Goal: Task Accomplishment & Management: Manage account settings

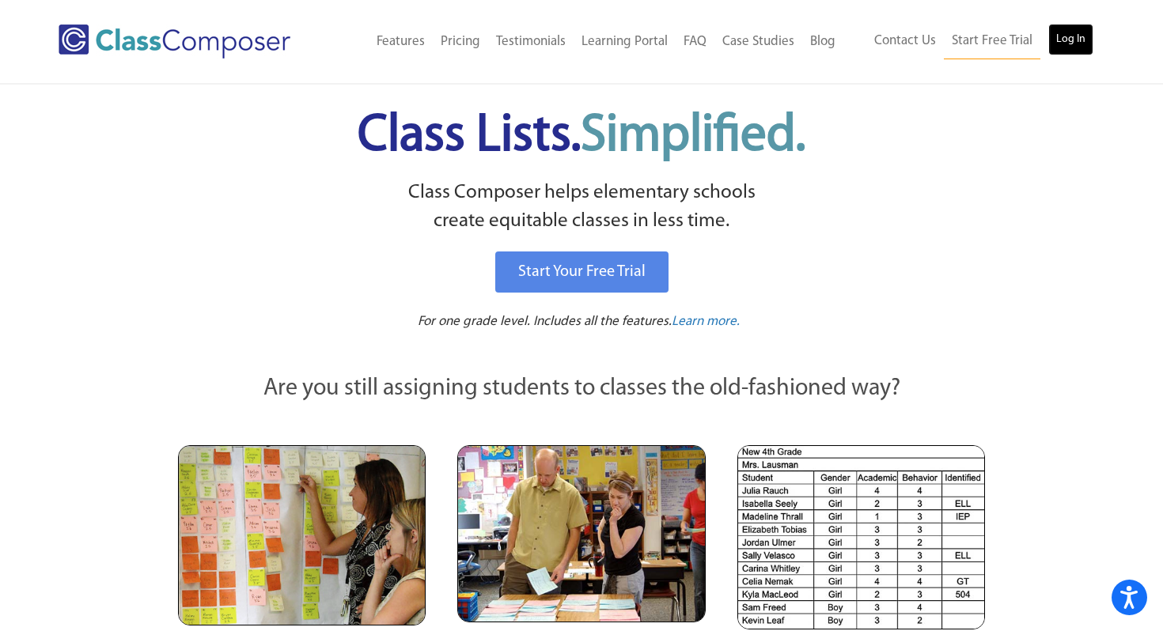
click at [1068, 42] on link "Log In" at bounding box center [1070, 40] width 45 height 32
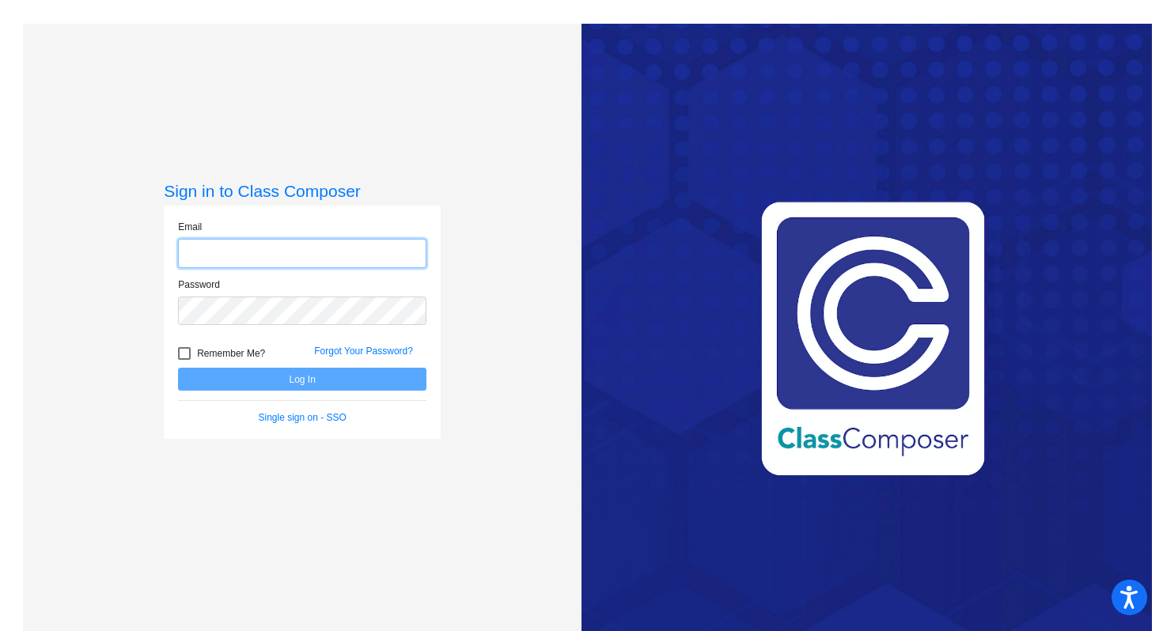
click at [322, 256] on input "email" at bounding box center [302, 253] width 248 height 29
type input "[EMAIL_ADDRESS][DOMAIN_NAME]"
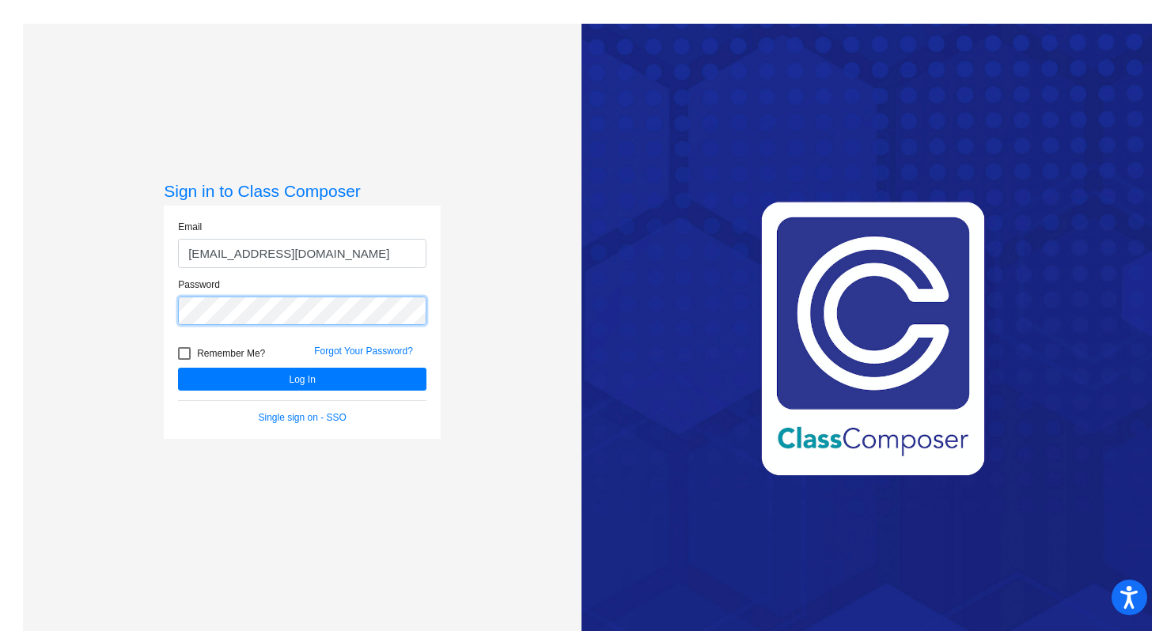
click at [178, 368] on button "Log In" at bounding box center [302, 379] width 248 height 23
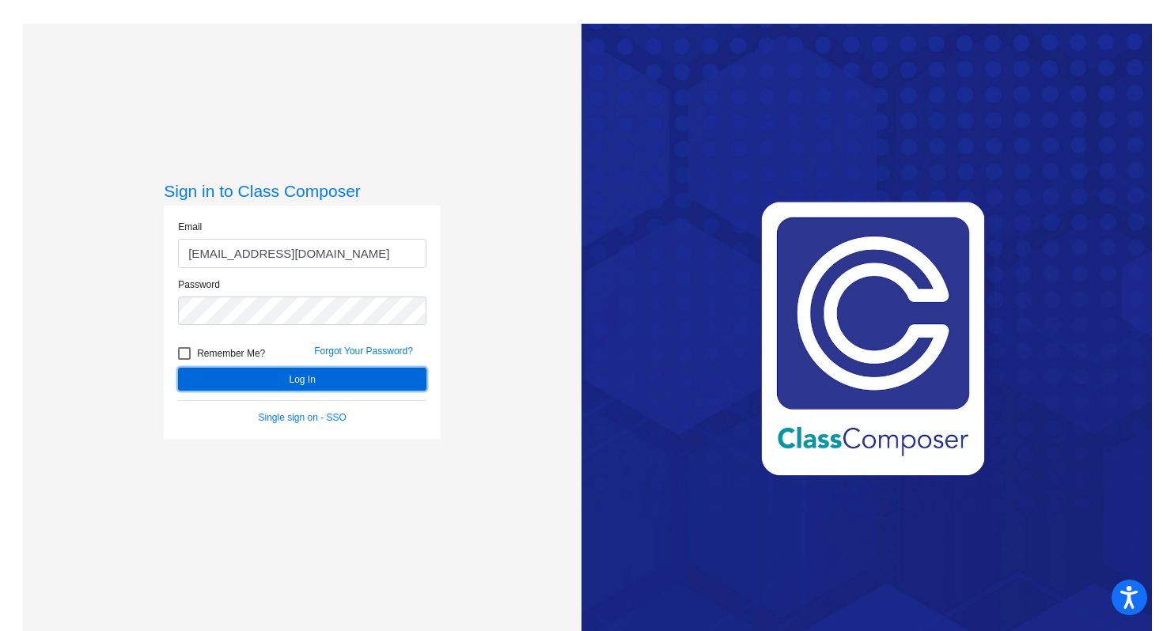
click at [194, 379] on button "Log In" at bounding box center [302, 379] width 248 height 23
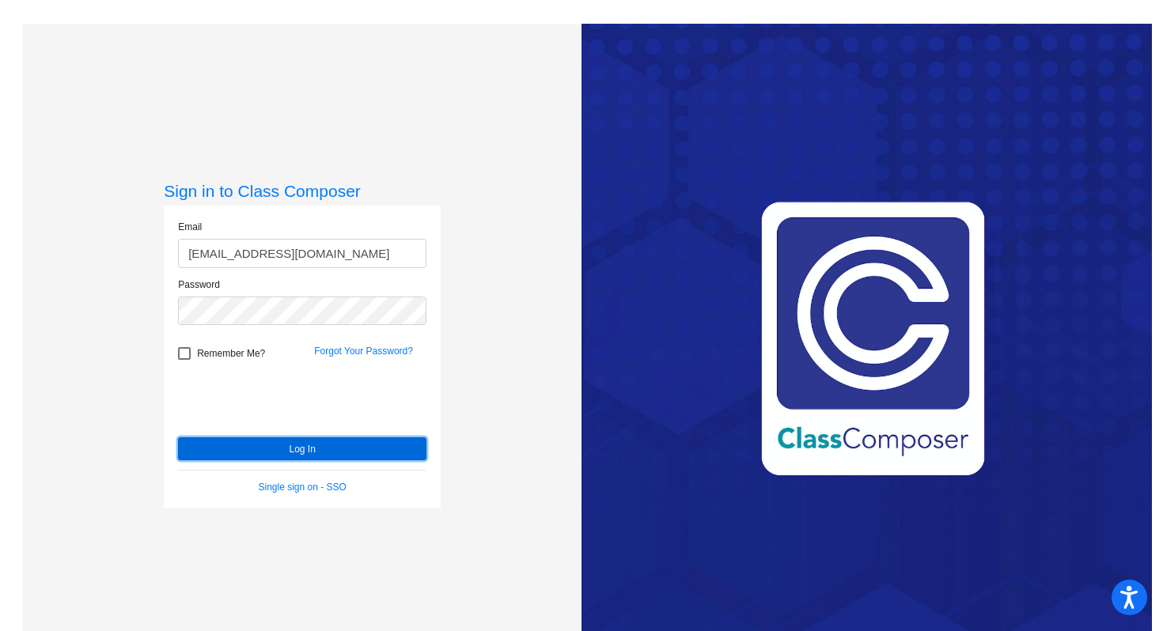
click at [224, 450] on button "Log In" at bounding box center [302, 449] width 248 height 23
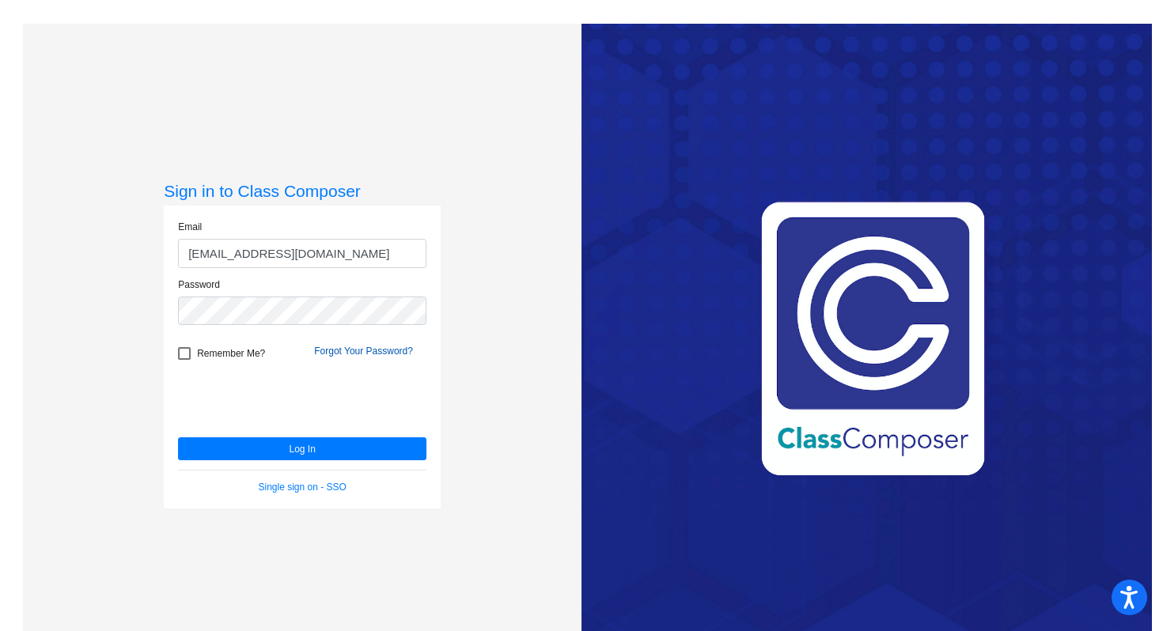
click at [391, 350] on link "Forgot Your Password?" at bounding box center [363, 351] width 99 height 11
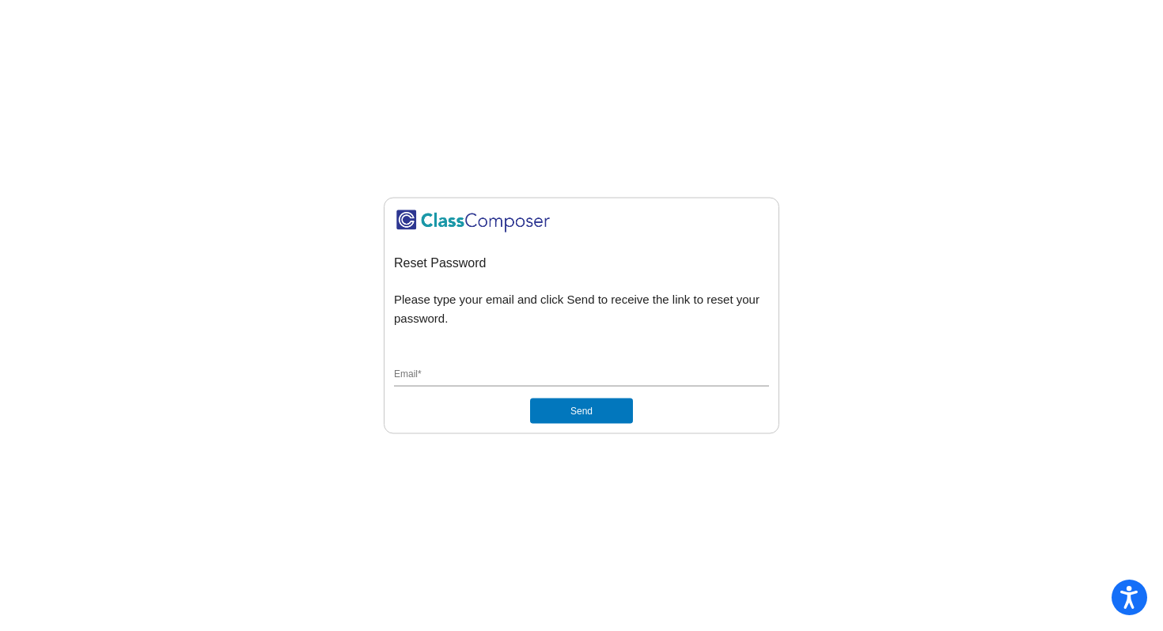
click at [454, 374] on input "Email *" at bounding box center [581, 375] width 375 height 14
type input "[EMAIL_ADDRESS][DOMAIN_NAME]"
click at [564, 415] on button "Send" at bounding box center [581, 410] width 103 height 25
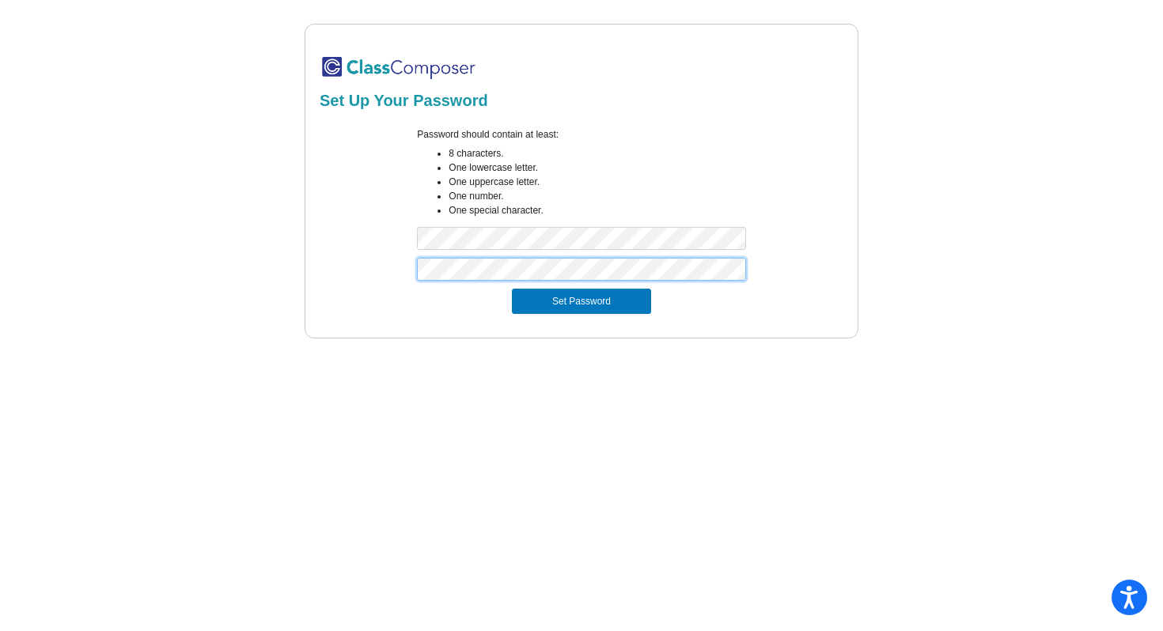
click at [512, 289] on button "Set Password" at bounding box center [581, 301] width 139 height 25
click at [366, 252] on div "Password should contain at least: 8 characters. One lowercase letter. One upper…" at bounding box center [581, 192] width 529 height 131
click at [512, 289] on button "Set Password" at bounding box center [581, 301] width 139 height 25
click at [374, 243] on div "Password should contain at least: 8 characters. One lowercase letter. One upper…" at bounding box center [581, 192] width 529 height 131
click at [512, 289] on button "Set Password" at bounding box center [581, 301] width 139 height 25
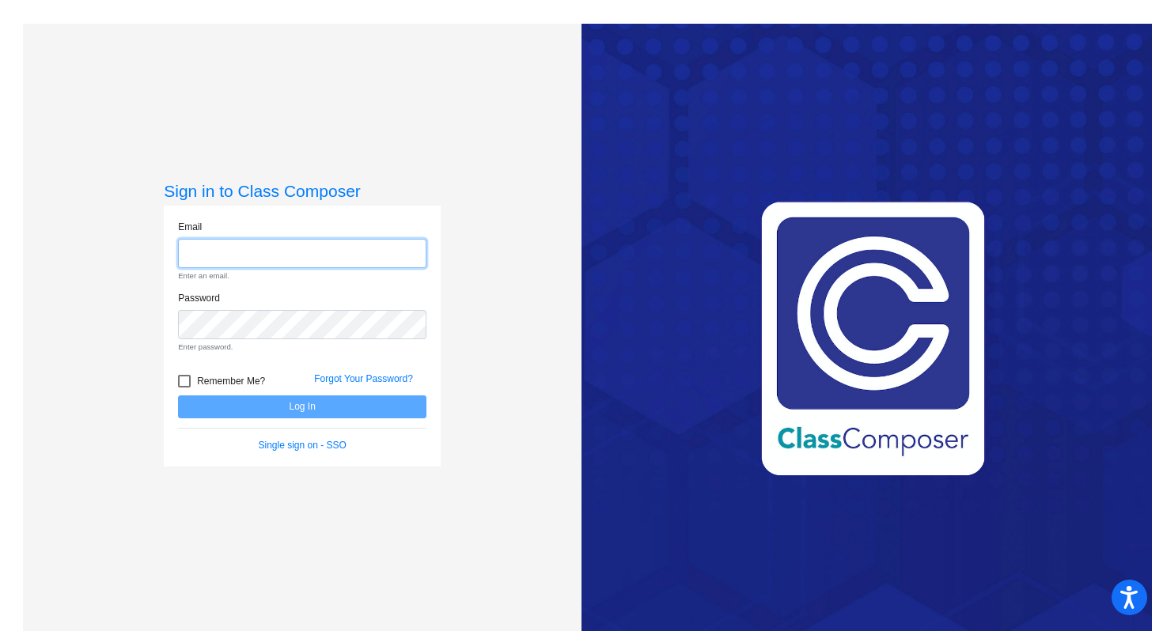
type input "[EMAIL_ADDRESS][DOMAIN_NAME]"
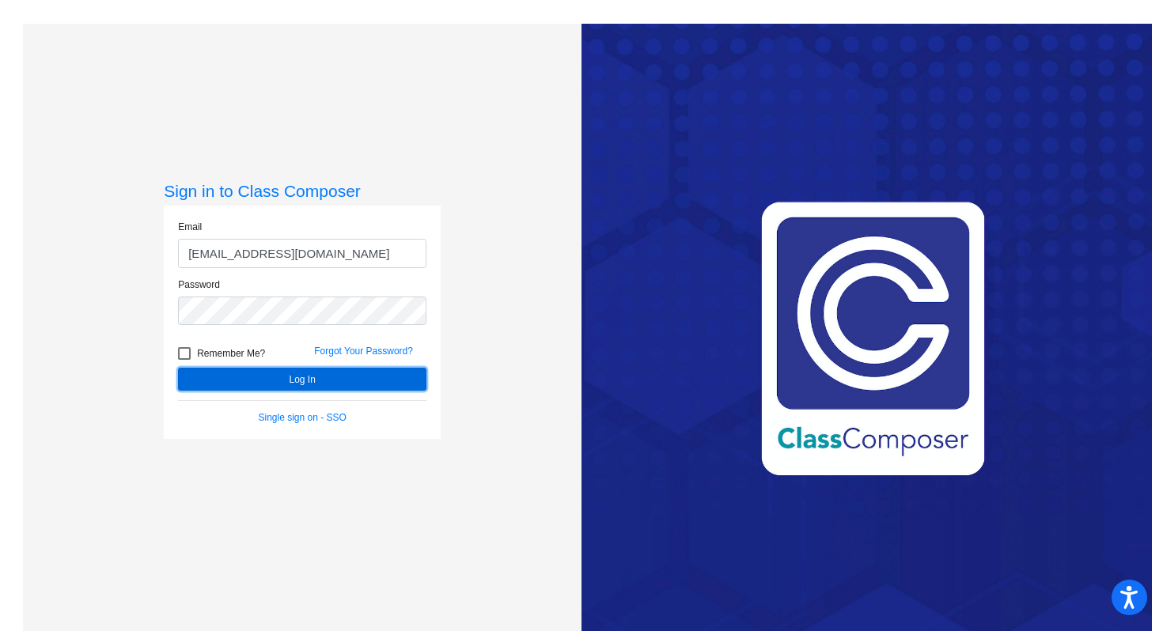
click at [346, 385] on button "Log In" at bounding box center [302, 379] width 248 height 23
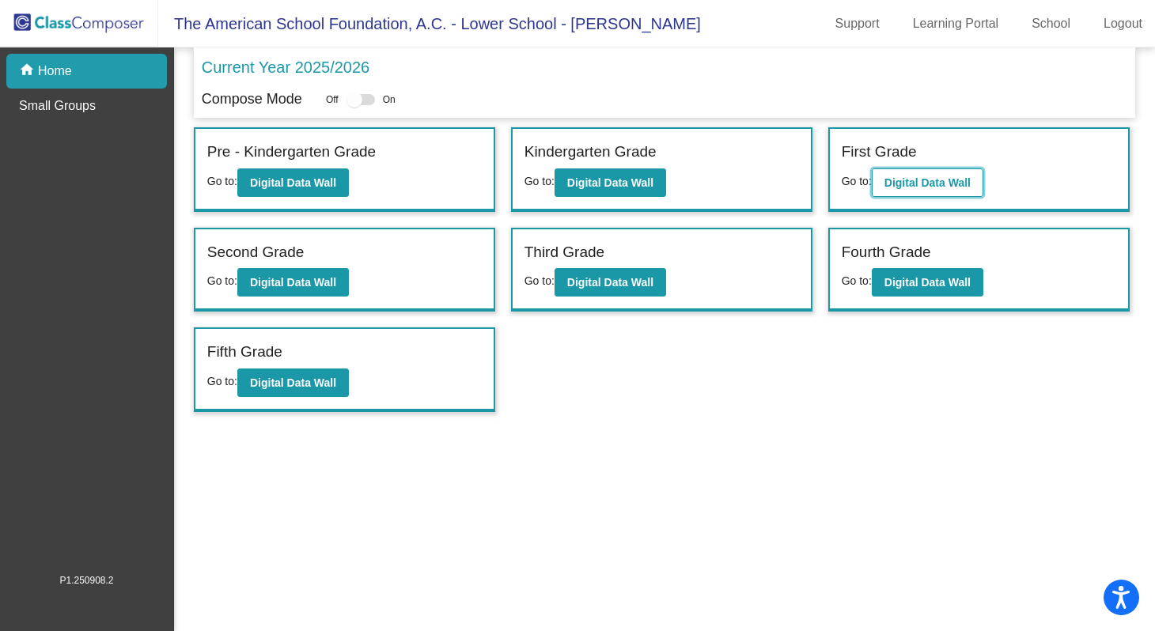
click at [903, 182] on b "Digital Data Wall" at bounding box center [928, 182] width 86 height 13
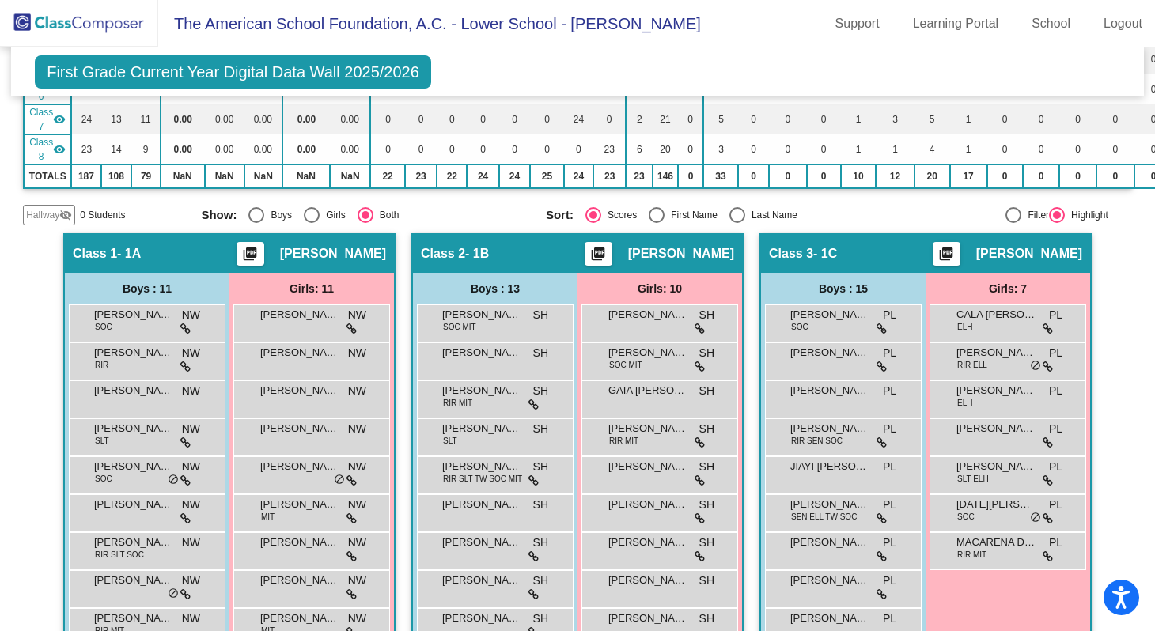
scroll to position [337, 0]
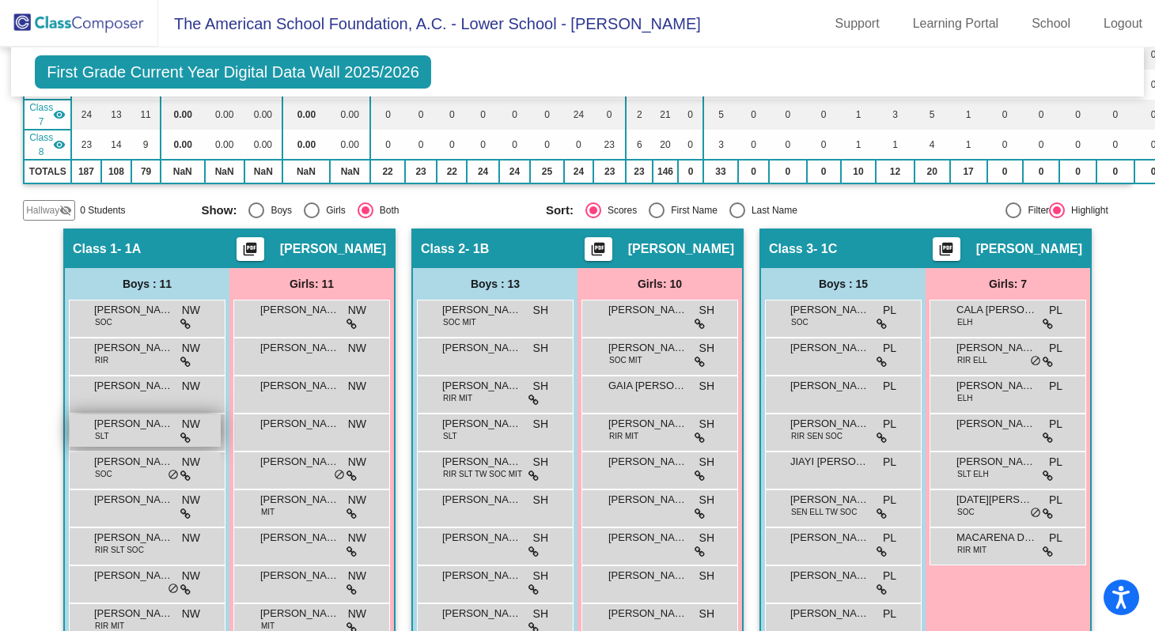
click at [189, 425] on span "NW" at bounding box center [191, 424] width 18 height 17
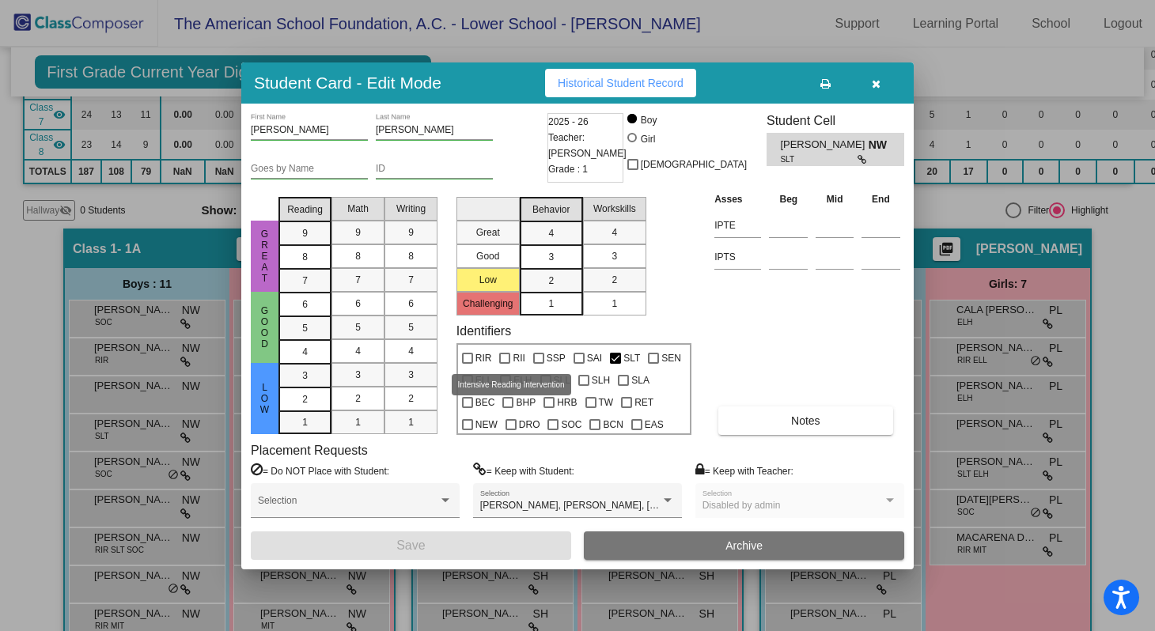
click at [507, 358] on div at bounding box center [504, 358] width 11 height 11
click at [505, 364] on input "RII" at bounding box center [504, 364] width 1 height 1
checkbox input "true"
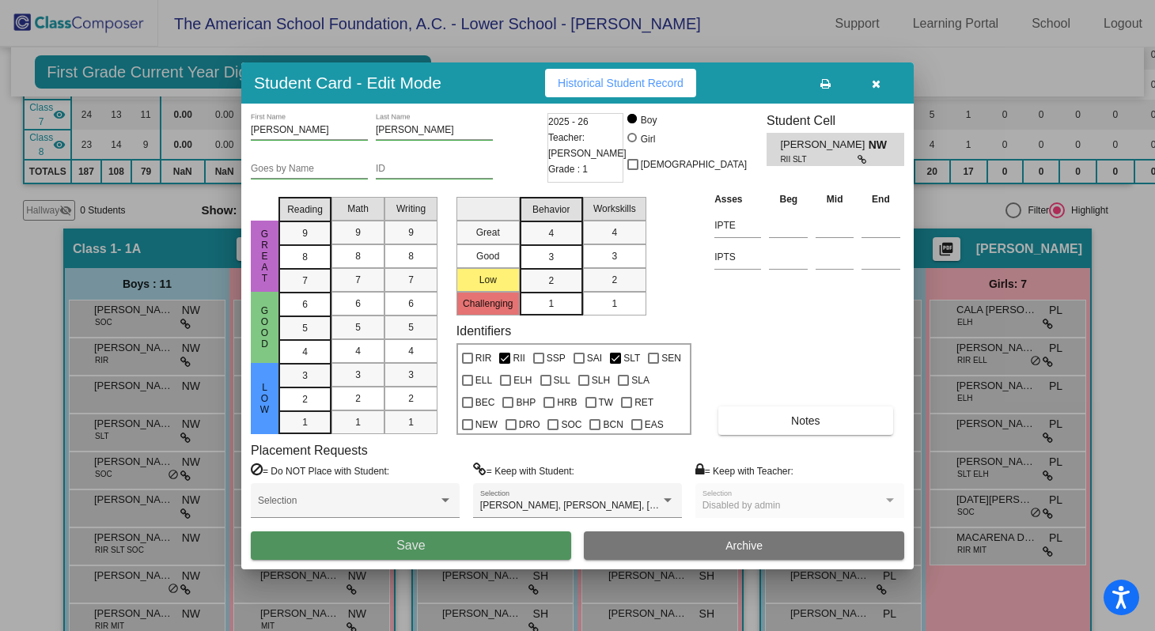
click at [478, 551] on button "Save" at bounding box center [411, 546] width 320 height 28
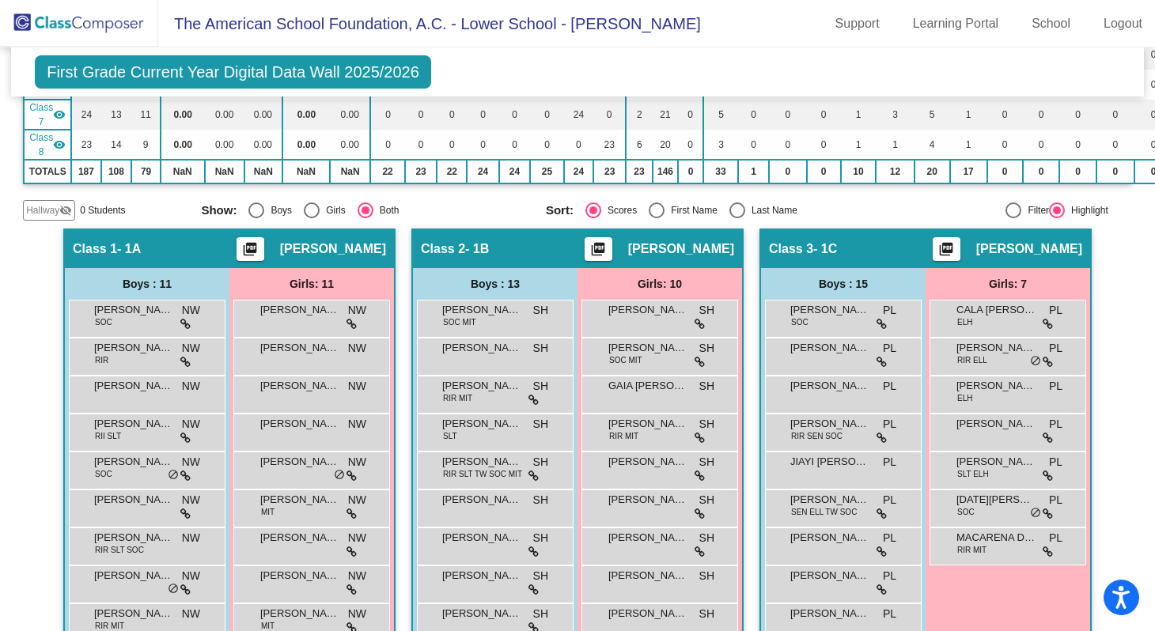
click at [397, 75] on span "First Grade Current Year Digital Data Wall 2025/2026" at bounding box center [233, 71] width 396 height 33
click at [123, 32] on img at bounding box center [79, 23] width 158 height 47
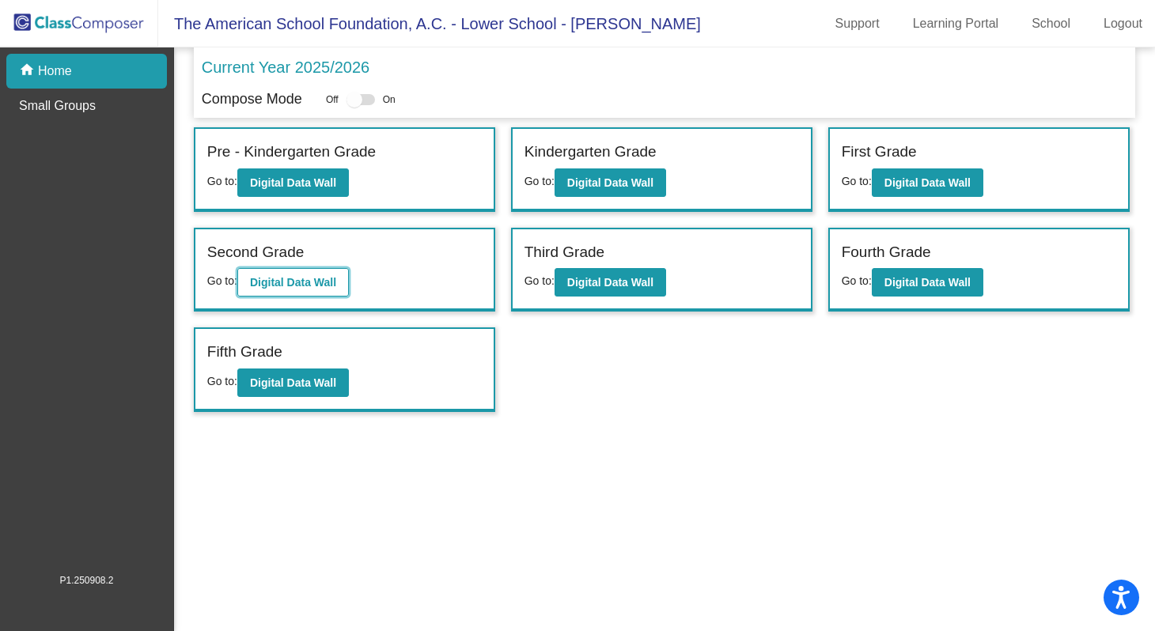
click at [324, 287] on b "Digital Data Wall" at bounding box center [293, 282] width 86 height 13
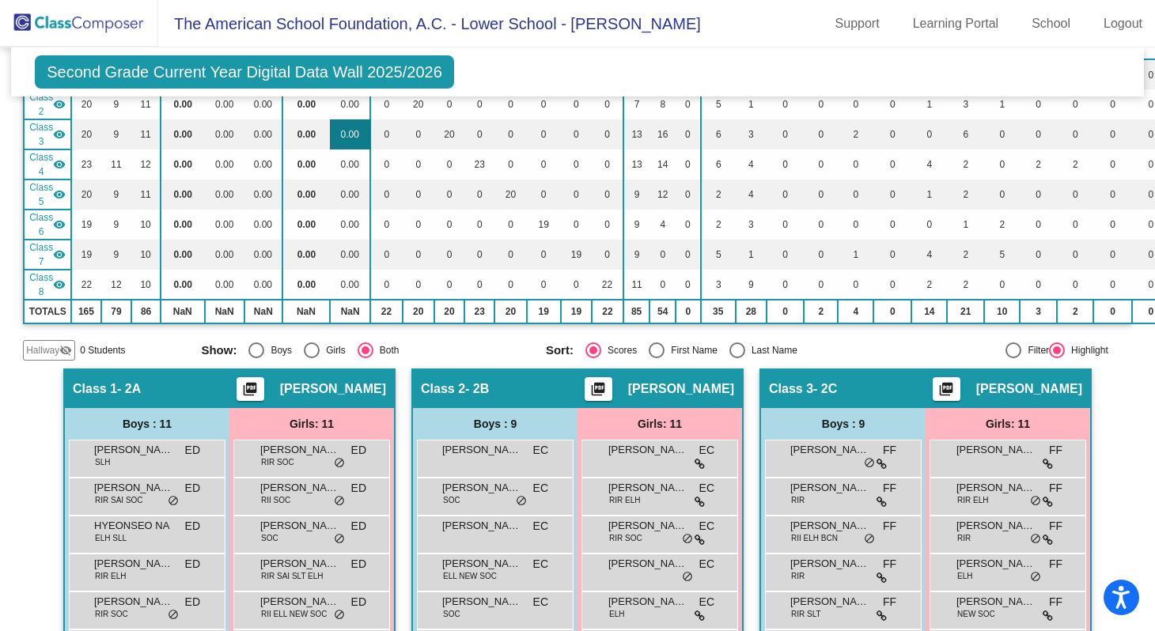
scroll to position [204, 0]
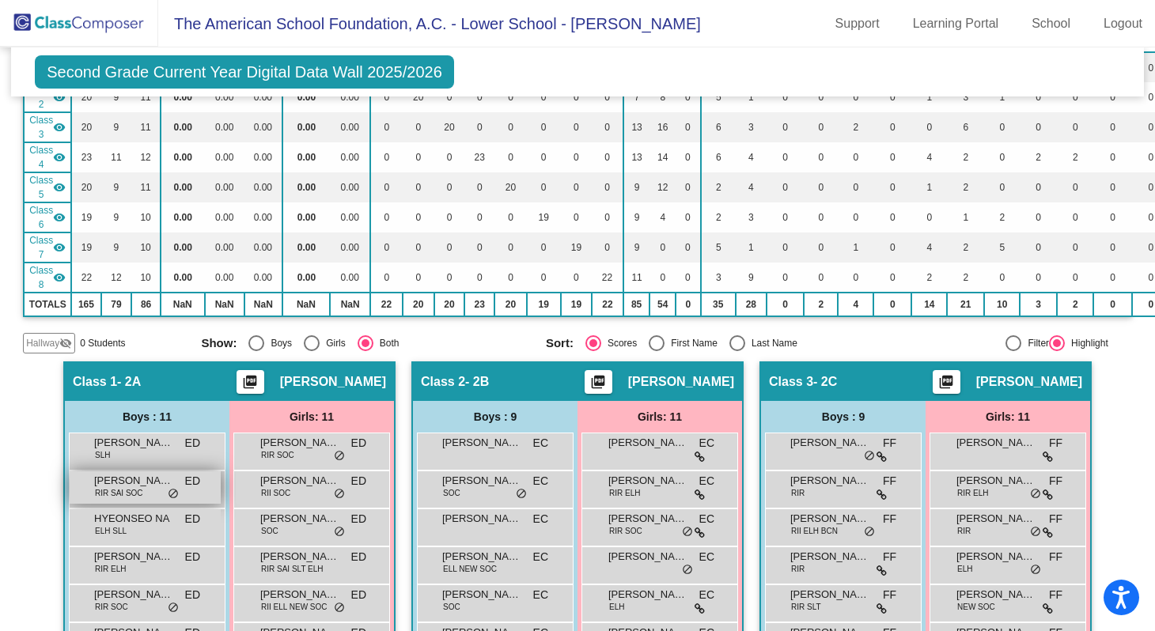
click at [130, 481] on span "ANDRES LOSCOS" at bounding box center [133, 481] width 79 height 16
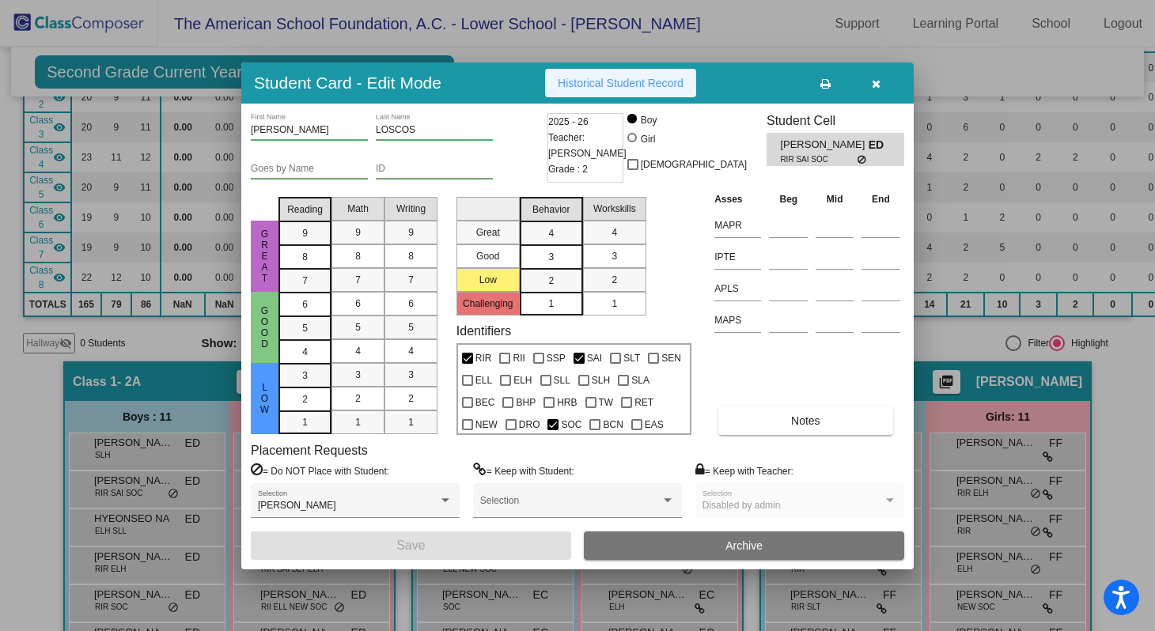
click at [601, 79] on span "Historical Student Record" at bounding box center [621, 83] width 126 height 13
click at [881, 83] on button "button" at bounding box center [876, 83] width 51 height 28
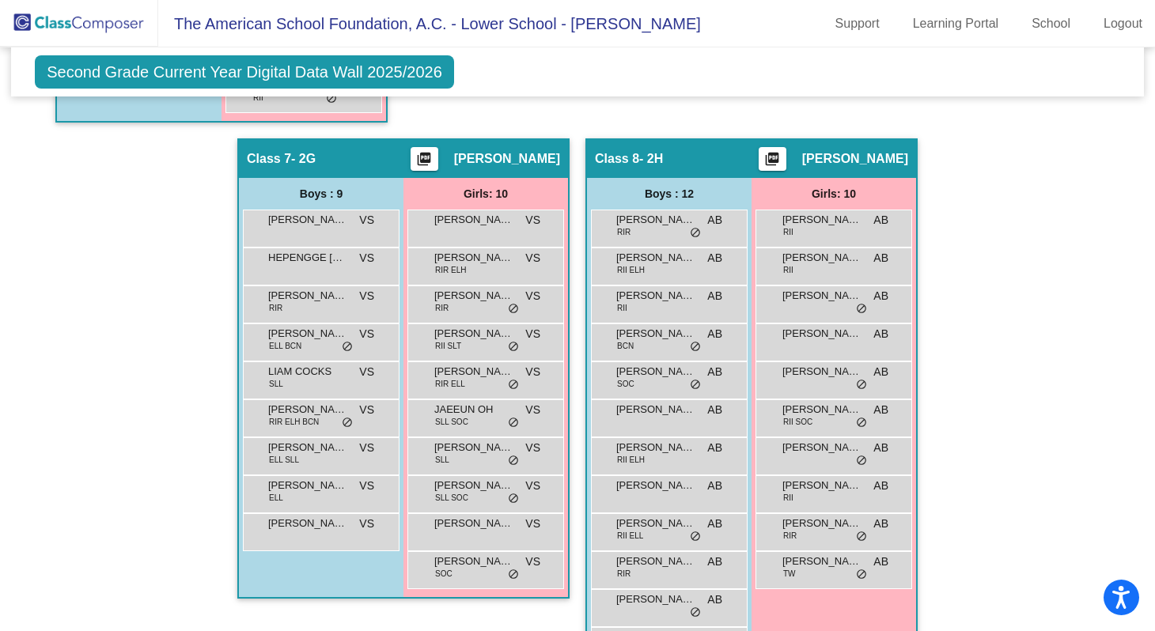
scroll to position [1495, 0]
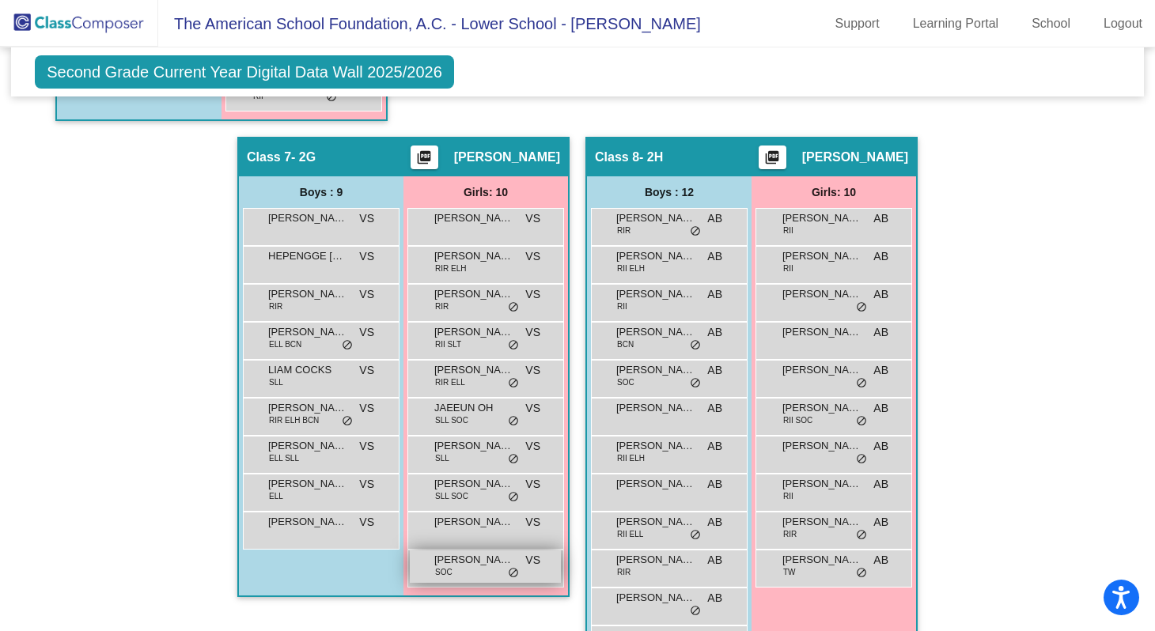
click at [449, 570] on div "RAFAELA QUINTANA SOC VS lock do_not_disturb_alt" at bounding box center [485, 567] width 151 height 32
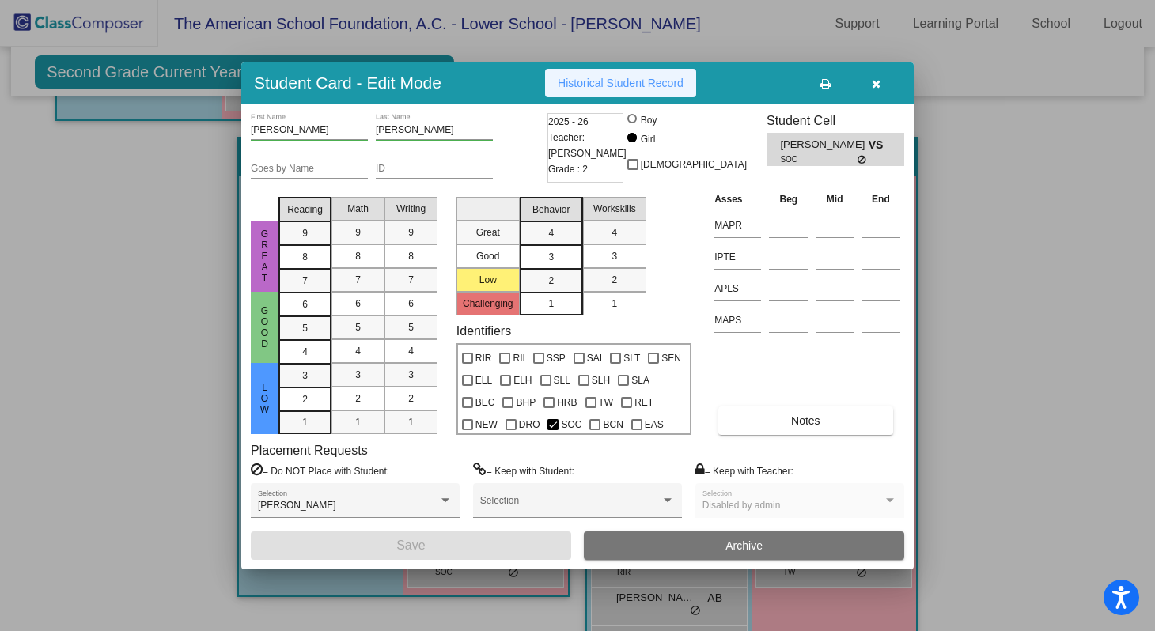
click at [598, 84] on span "Historical Student Record" at bounding box center [621, 83] width 126 height 13
click at [873, 85] on icon "button" at bounding box center [876, 83] width 9 height 11
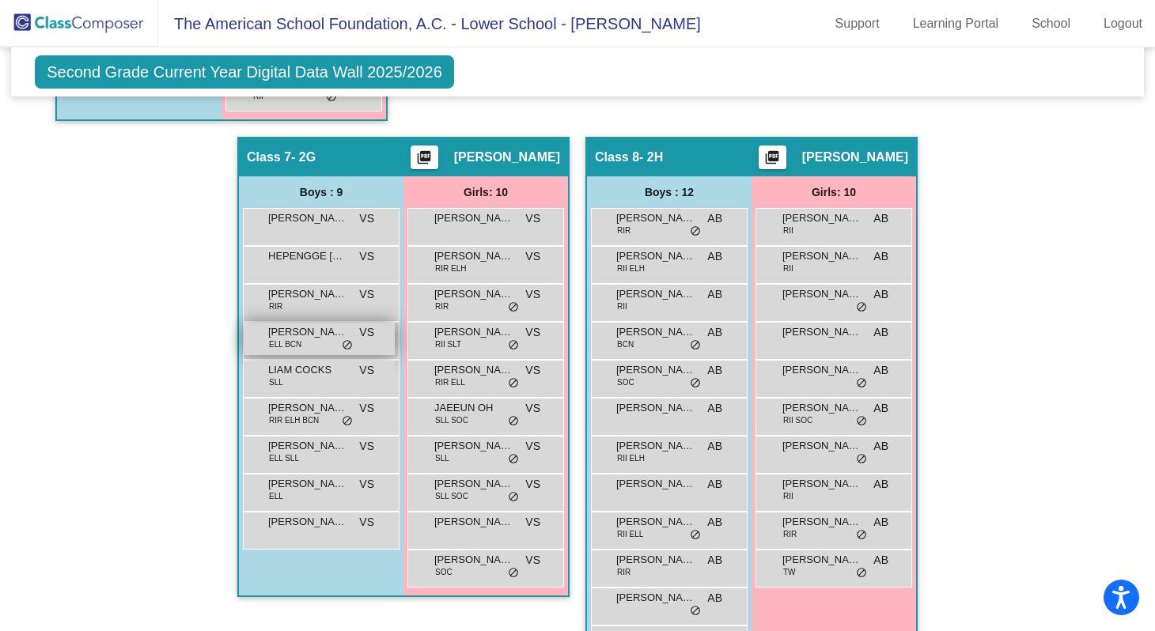
click at [316, 342] on div "JOHN PARK ELL BCN VS lock do_not_disturb_alt" at bounding box center [319, 339] width 151 height 32
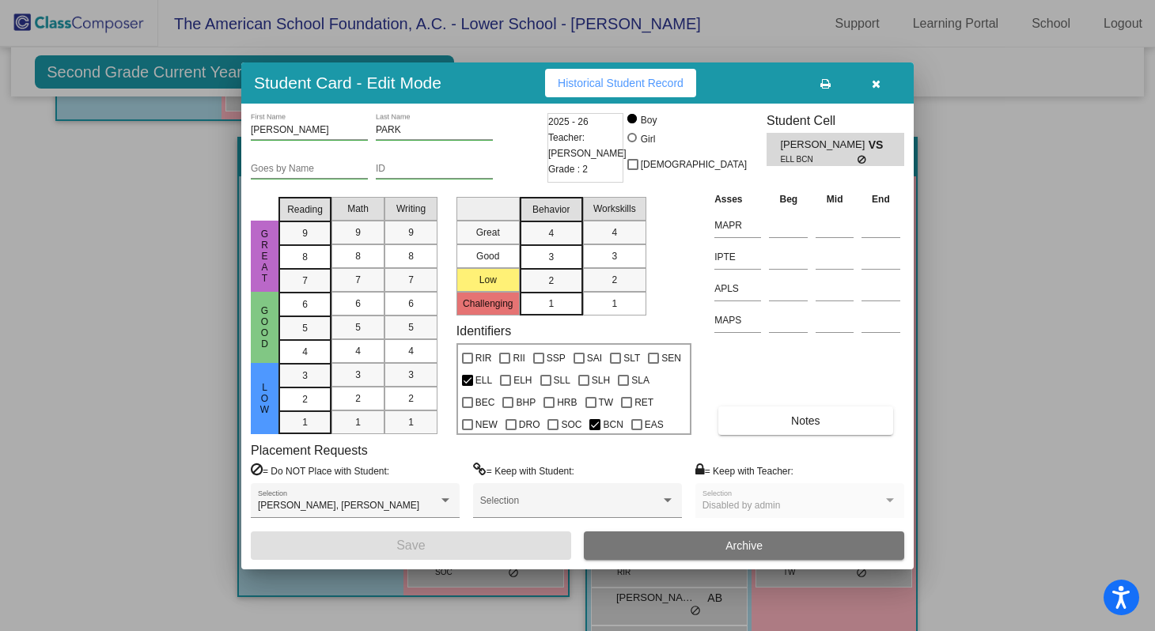
click at [586, 86] on span "Historical Student Record" at bounding box center [621, 83] width 126 height 13
click at [870, 81] on button "button" at bounding box center [876, 83] width 51 height 28
